Goal: Task Accomplishment & Management: Use online tool/utility

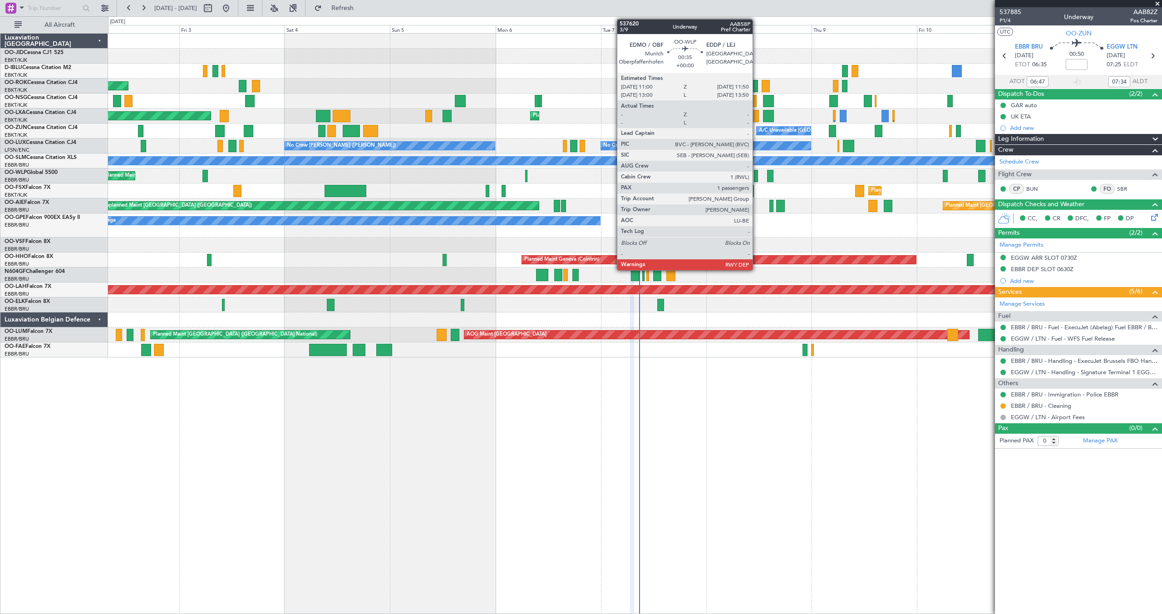
click at [757, 174] on div at bounding box center [756, 176] width 4 height 12
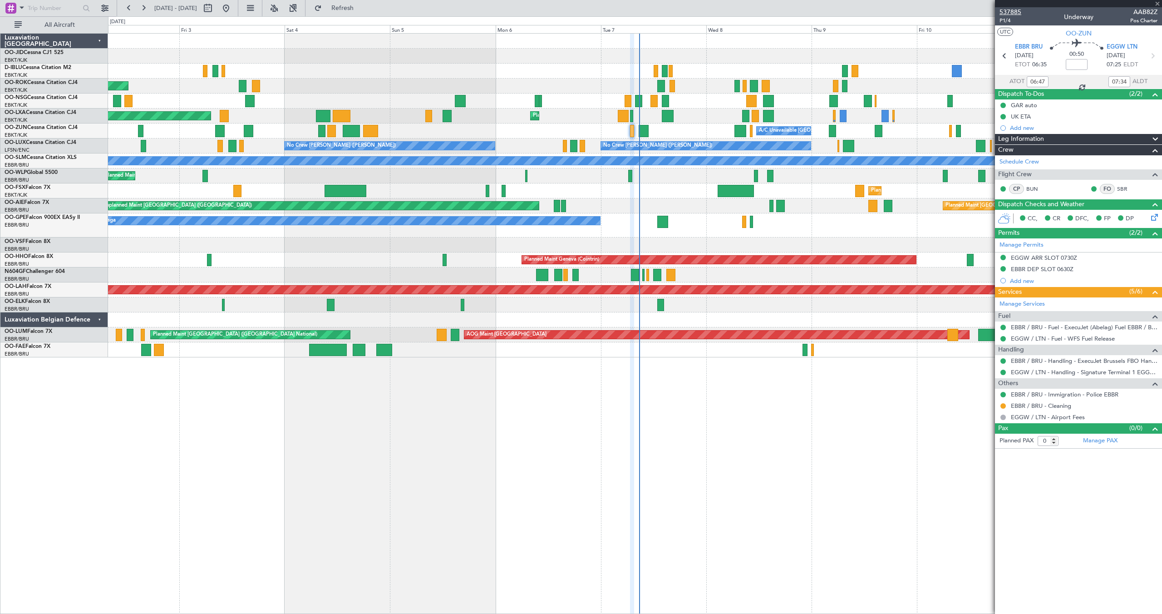
click at [1003, 12] on span "537885" at bounding box center [1011, 12] width 22 height 10
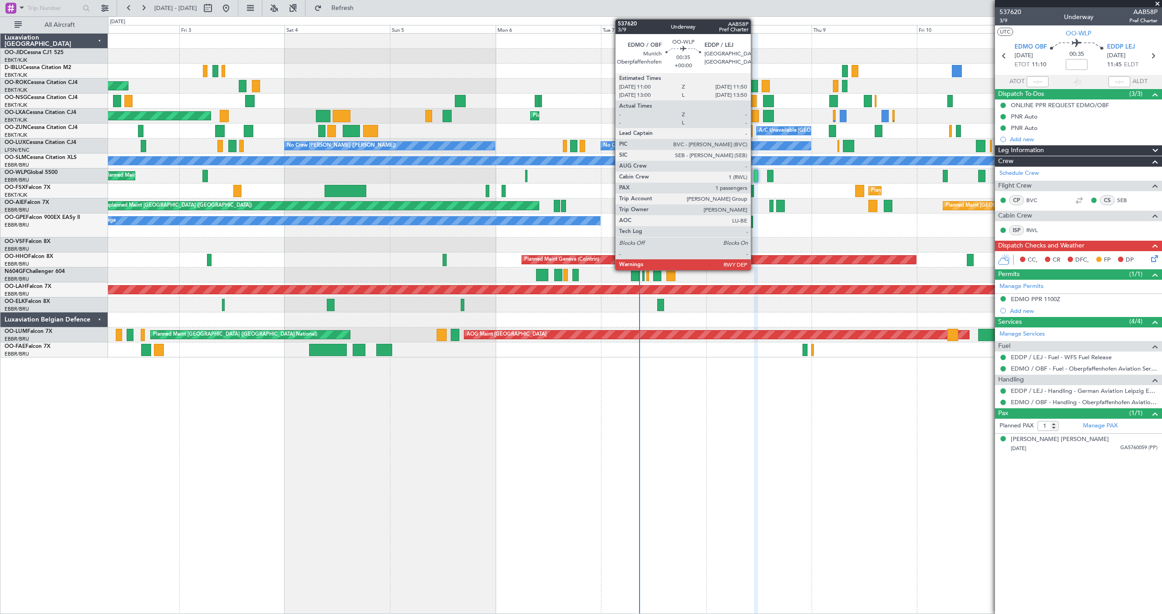
click at [755, 173] on div at bounding box center [756, 176] width 4 height 12
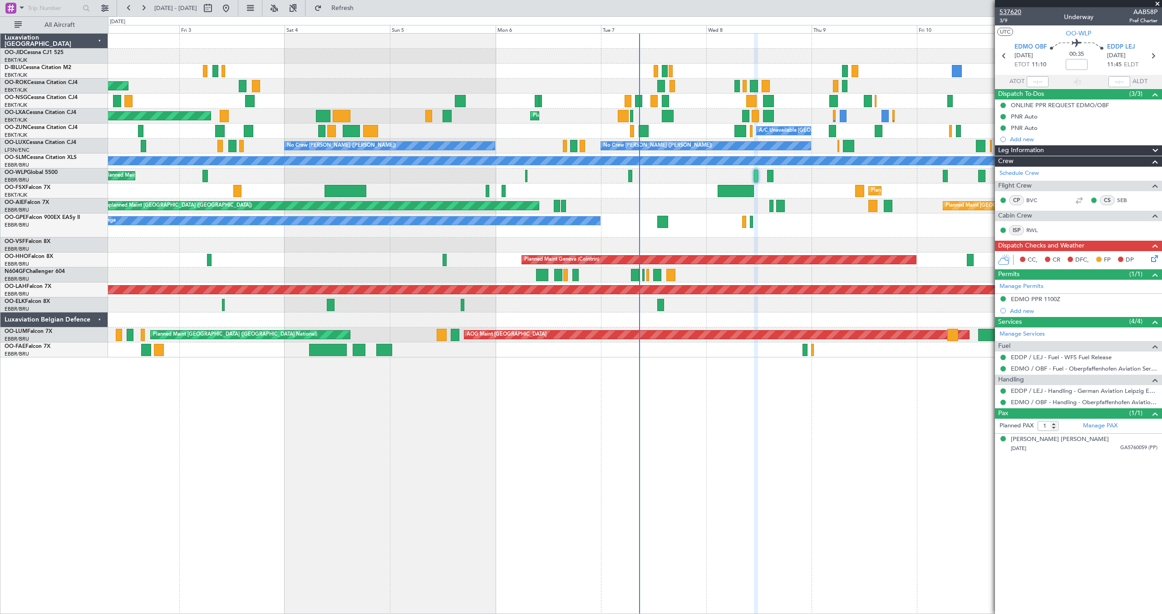
click at [1015, 11] on span "537620" at bounding box center [1011, 12] width 22 height 10
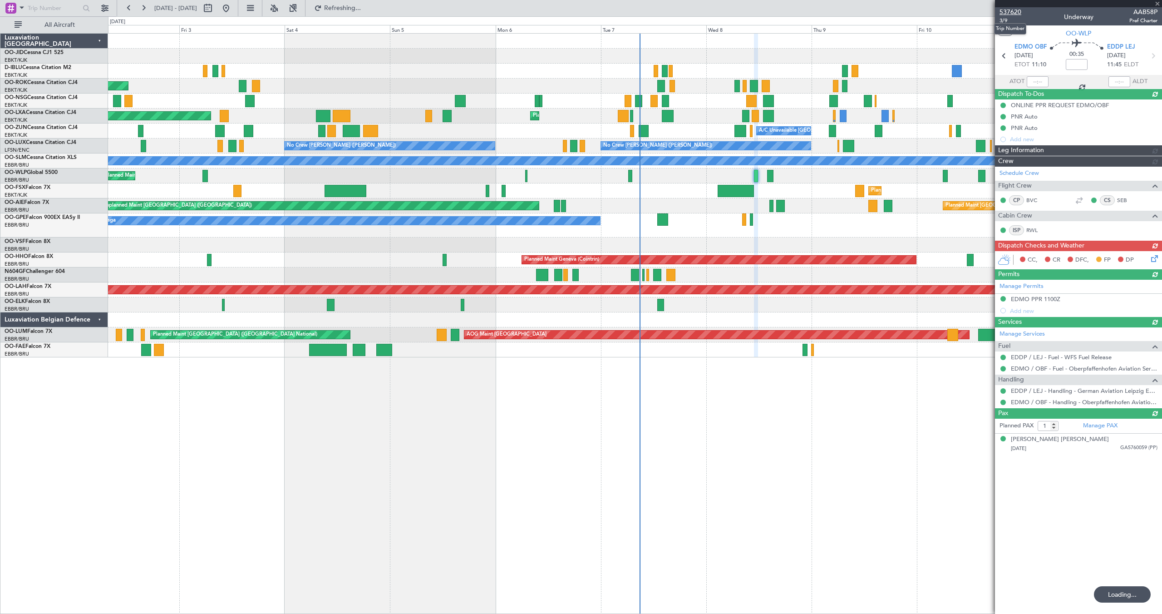
type input "2"
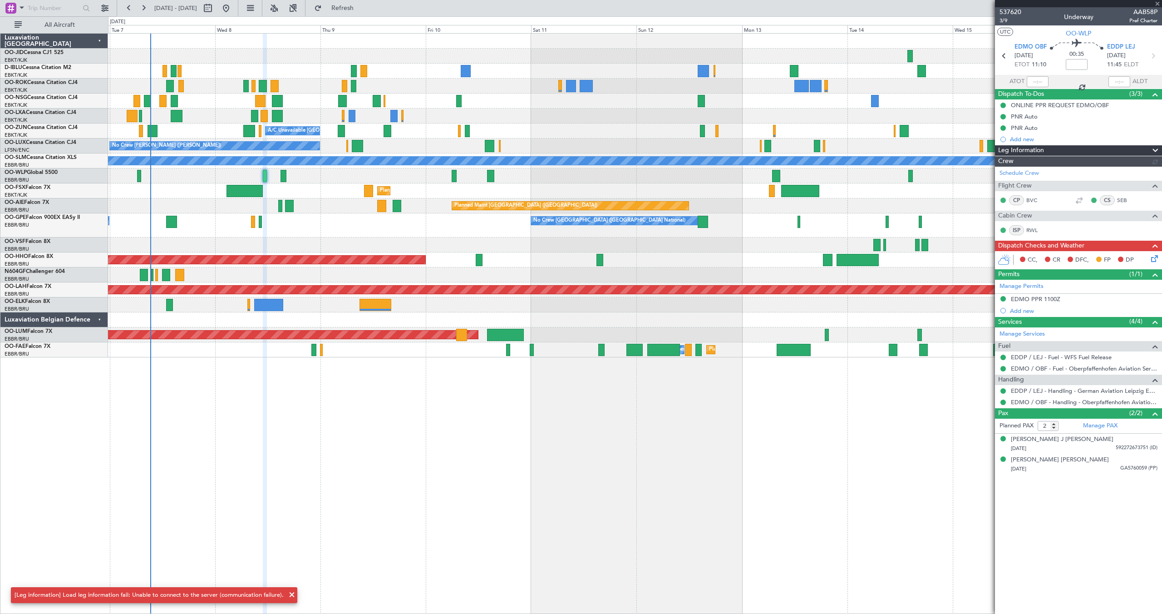
click at [357, 96] on div "No Crew Kortrijk-[GEOGRAPHIC_DATA] Planned Maint [GEOGRAPHIC_DATA]-[GEOGRAPHIC_…" at bounding box center [635, 196] width 1054 height 324
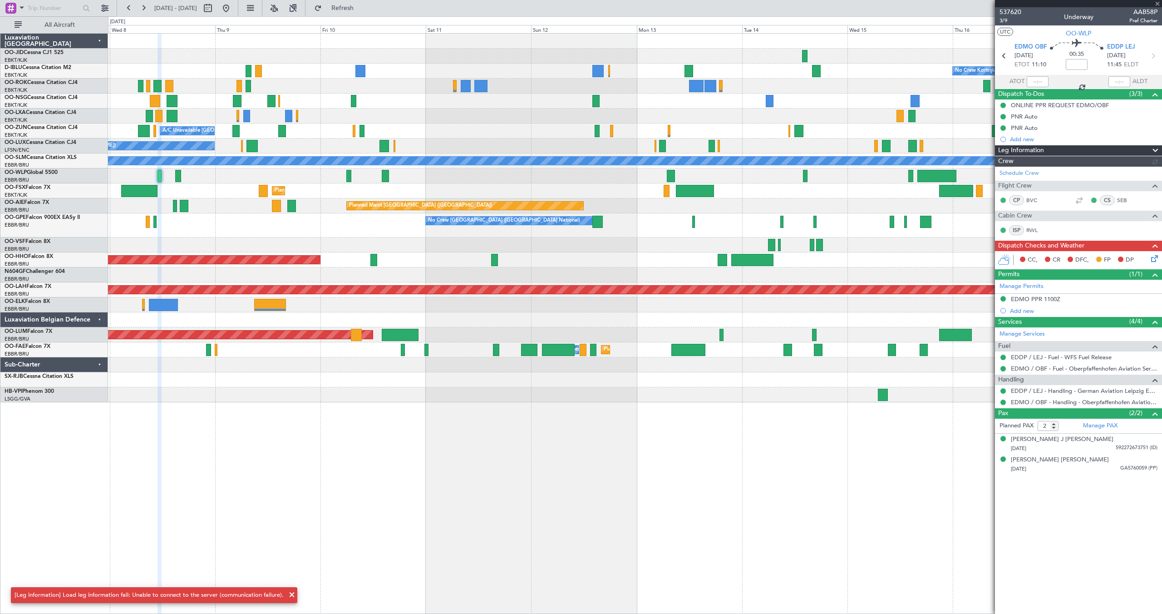
click at [567, 121] on div "Planned Maint Kortrijk-[GEOGRAPHIC_DATA]" at bounding box center [635, 115] width 1054 height 15
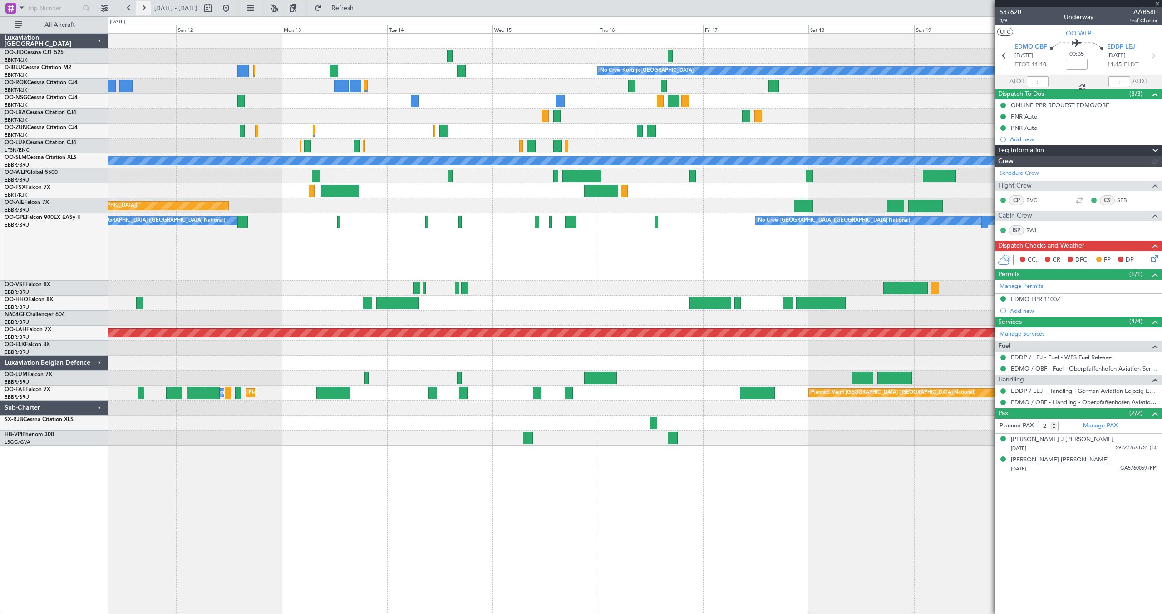
click at [139, 7] on button at bounding box center [143, 8] width 15 height 15
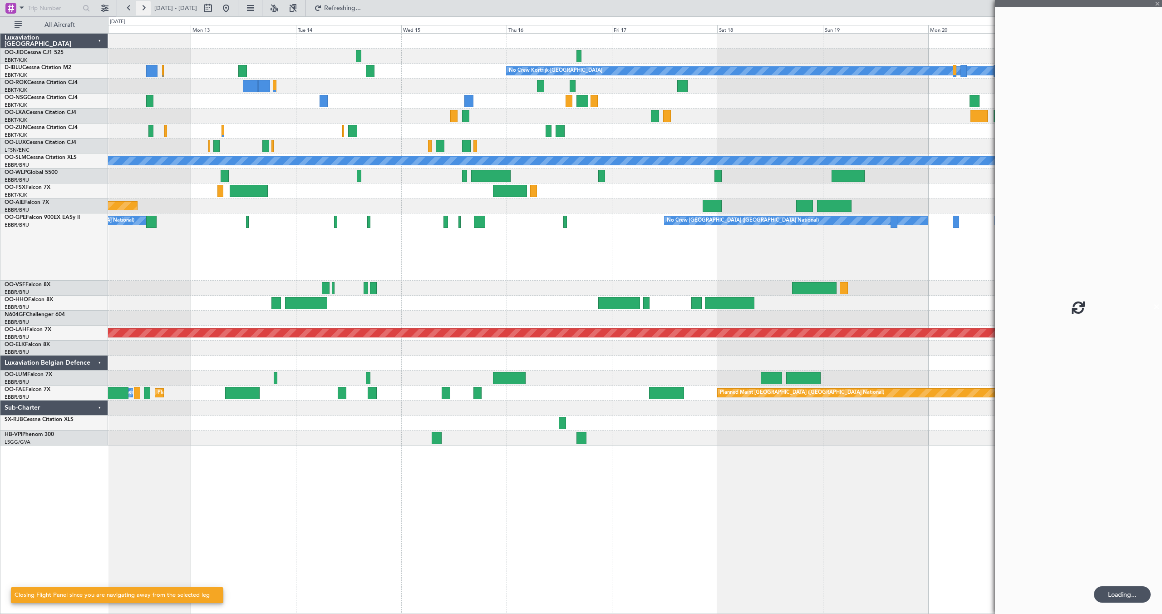
click at [139, 7] on button at bounding box center [143, 8] width 15 height 15
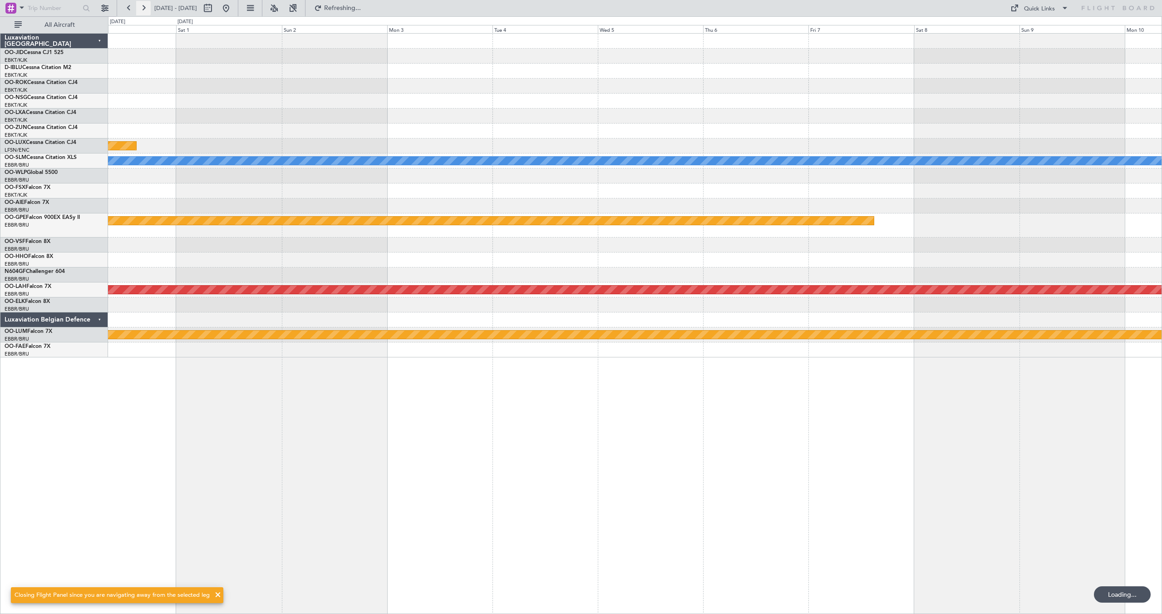
click at [139, 7] on button at bounding box center [143, 8] width 15 height 15
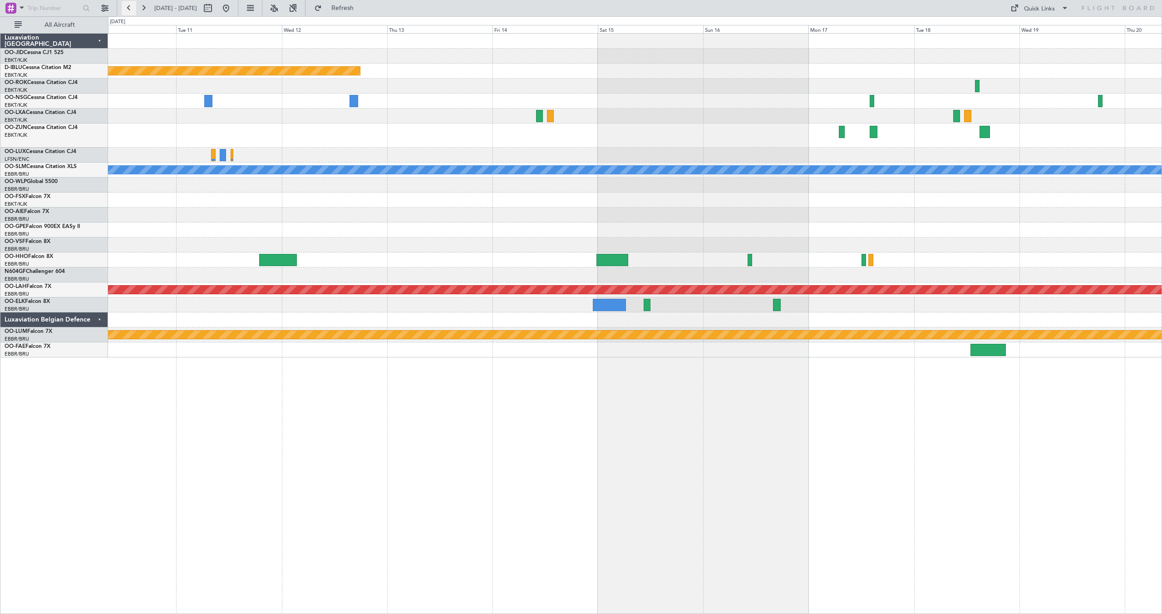
click at [133, 7] on button at bounding box center [129, 8] width 15 height 15
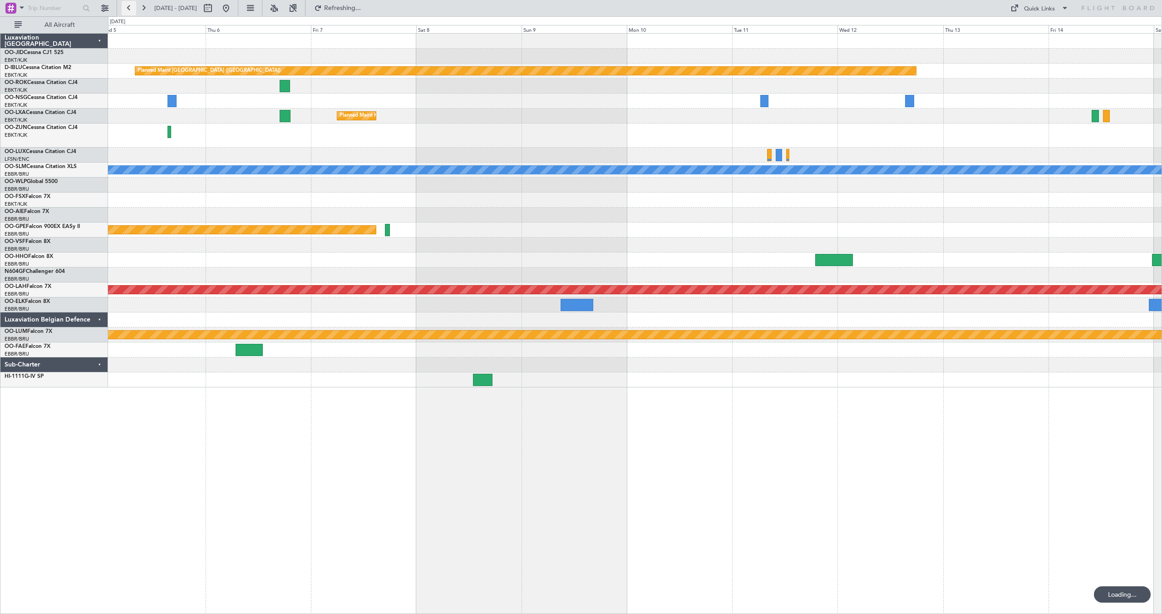
click at [133, 7] on button at bounding box center [129, 8] width 15 height 15
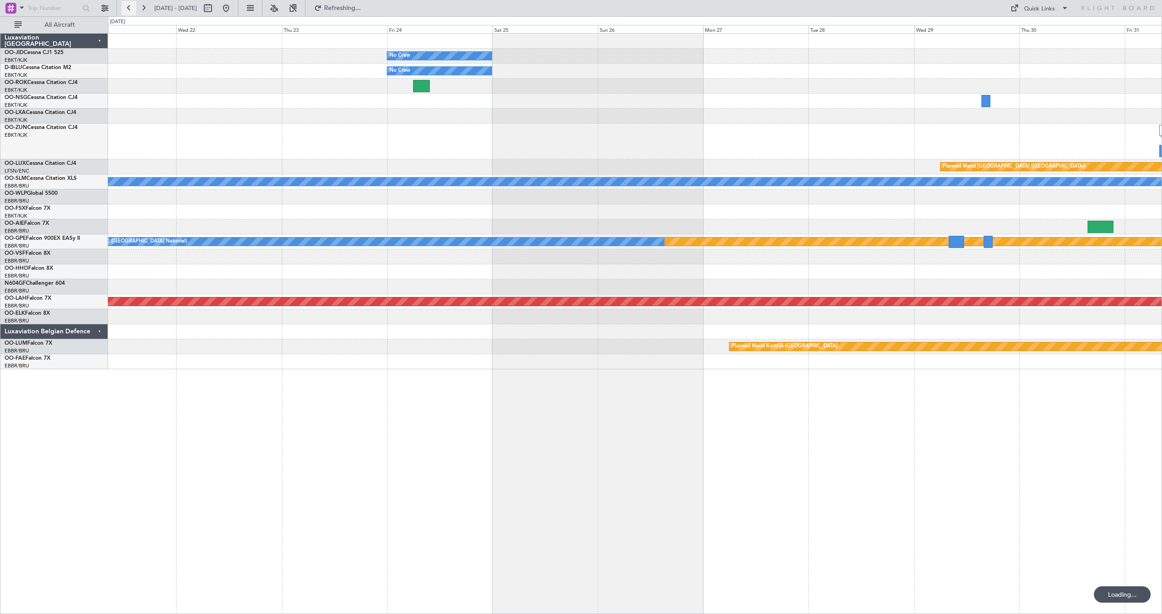
click at [133, 7] on button at bounding box center [129, 8] width 15 height 15
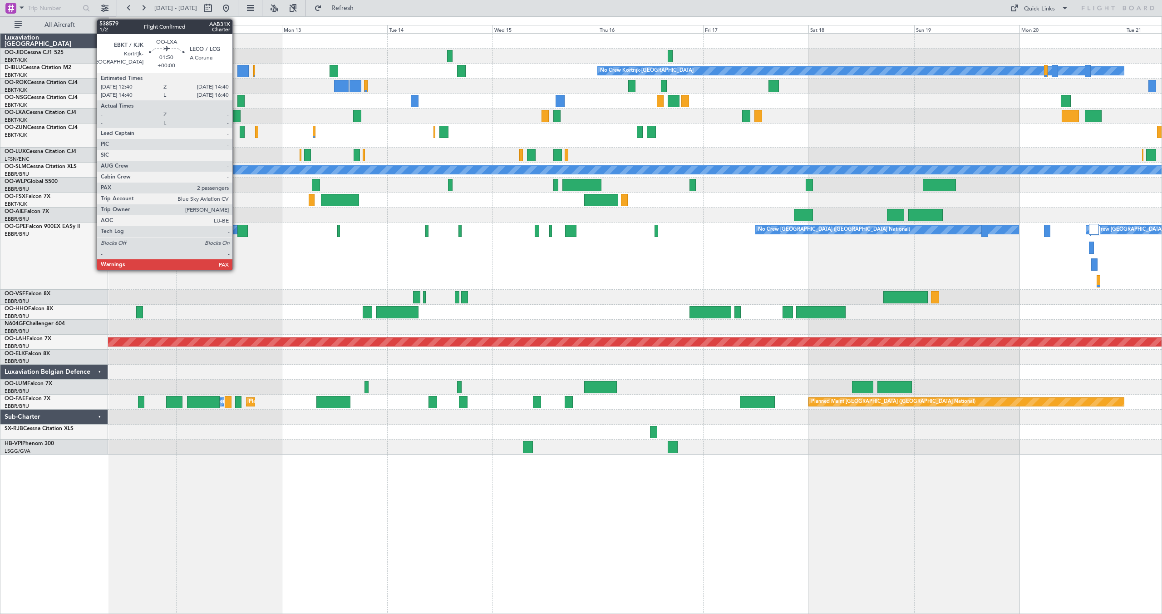
click at [237, 115] on div at bounding box center [236, 116] width 9 height 12
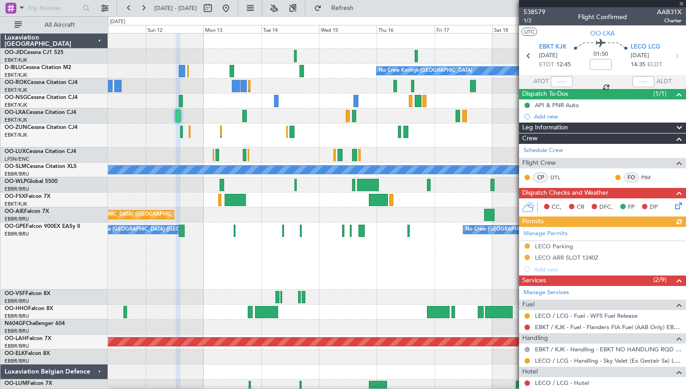
click at [175, 195] on div "Planned Maint Kortrijk-[GEOGRAPHIC_DATA]" at bounding box center [397, 199] width 578 height 15
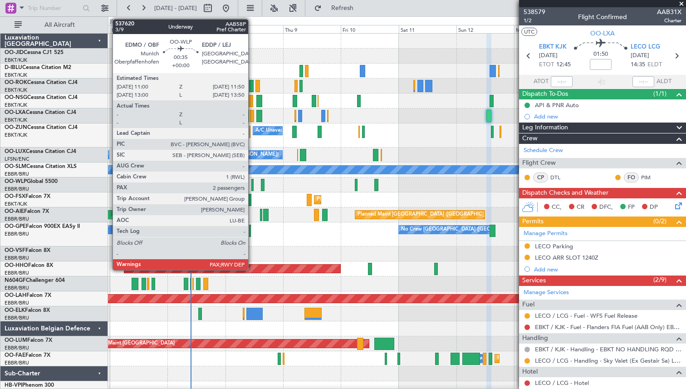
click at [252, 185] on div at bounding box center [252, 185] width 2 height 12
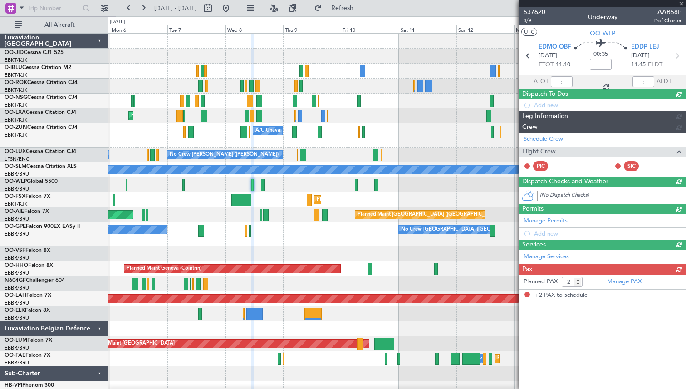
click at [540, 11] on span "537620" at bounding box center [535, 12] width 22 height 10
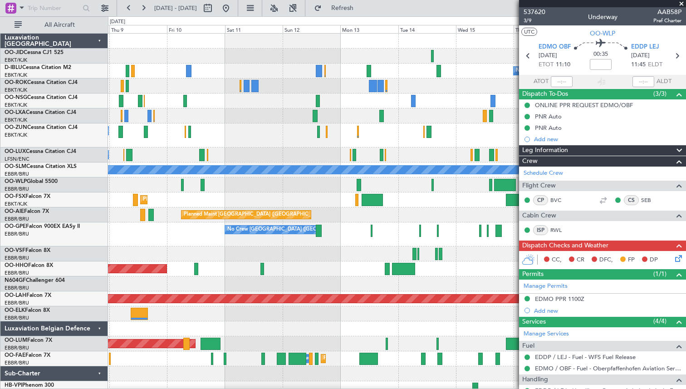
click at [202, 187] on div at bounding box center [397, 184] width 578 height 15
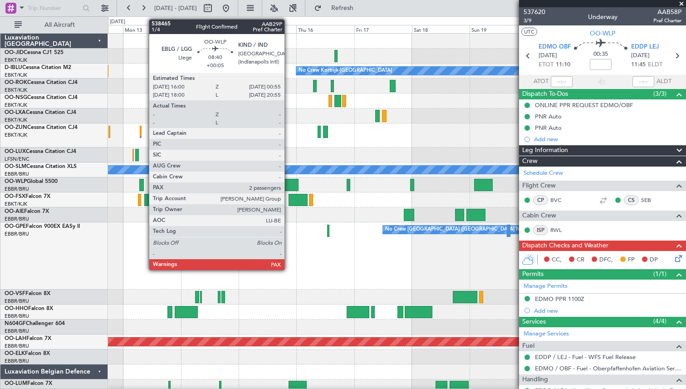
click at [289, 182] on div at bounding box center [288, 185] width 22 height 12
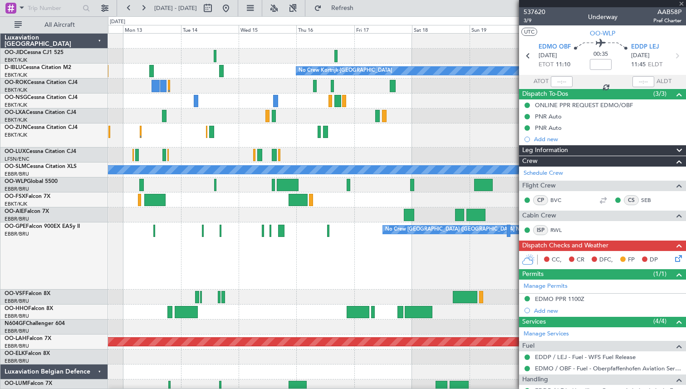
type input "+00:05"
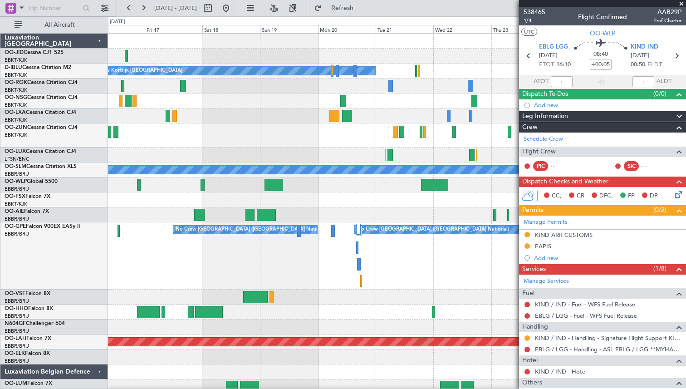
click at [253, 186] on div at bounding box center [397, 184] width 578 height 15
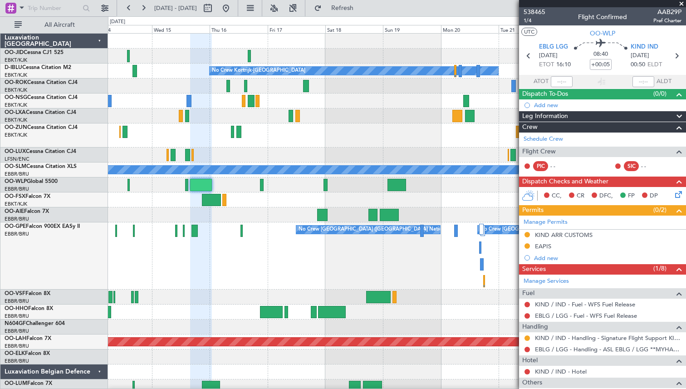
click at [478, 201] on div at bounding box center [397, 199] width 578 height 15
click at [538, 13] on span "538465" at bounding box center [535, 12] width 22 height 10
